Goal: Task Accomplishment & Management: Manage account settings

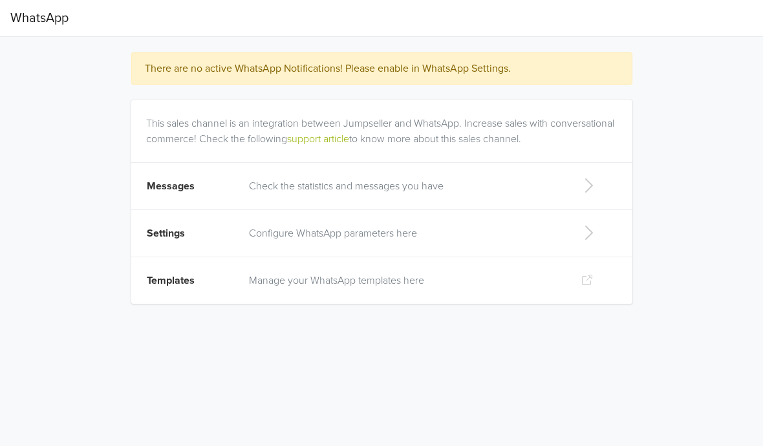
click at [601, 178] on icon at bounding box center [589, 185] width 26 height 21
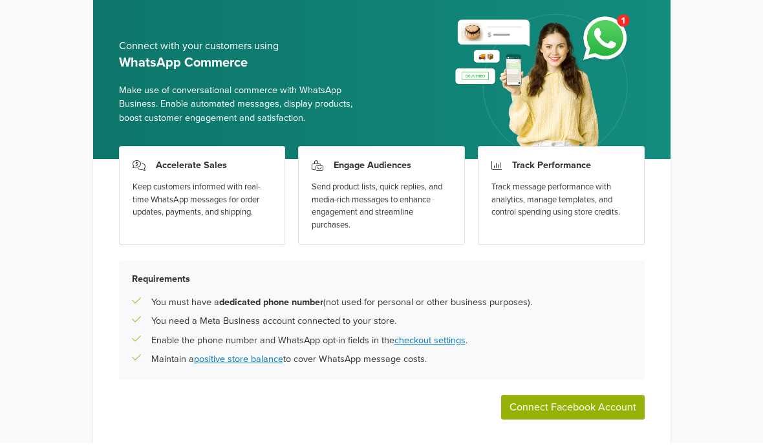
scroll to position [43, 0]
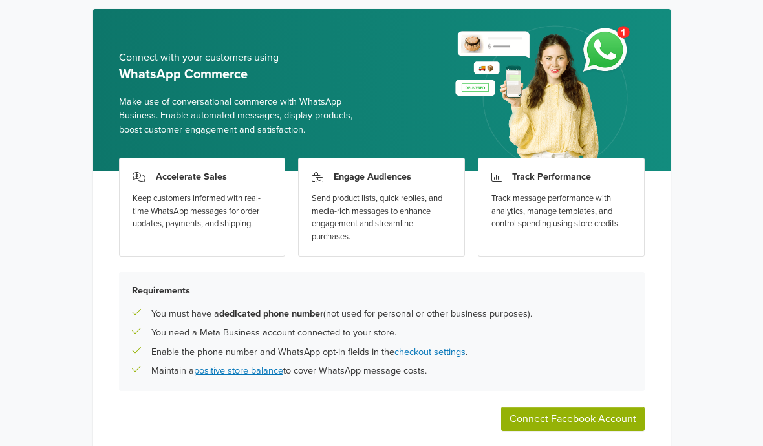
click at [570, 416] on button "Connect Facebook Account" at bounding box center [573, 419] width 144 height 25
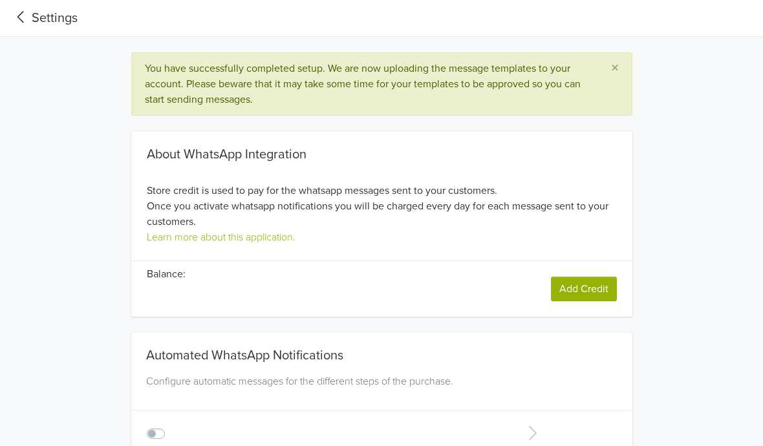
type input "+1"
